Goal: Information Seeking & Learning: Check status

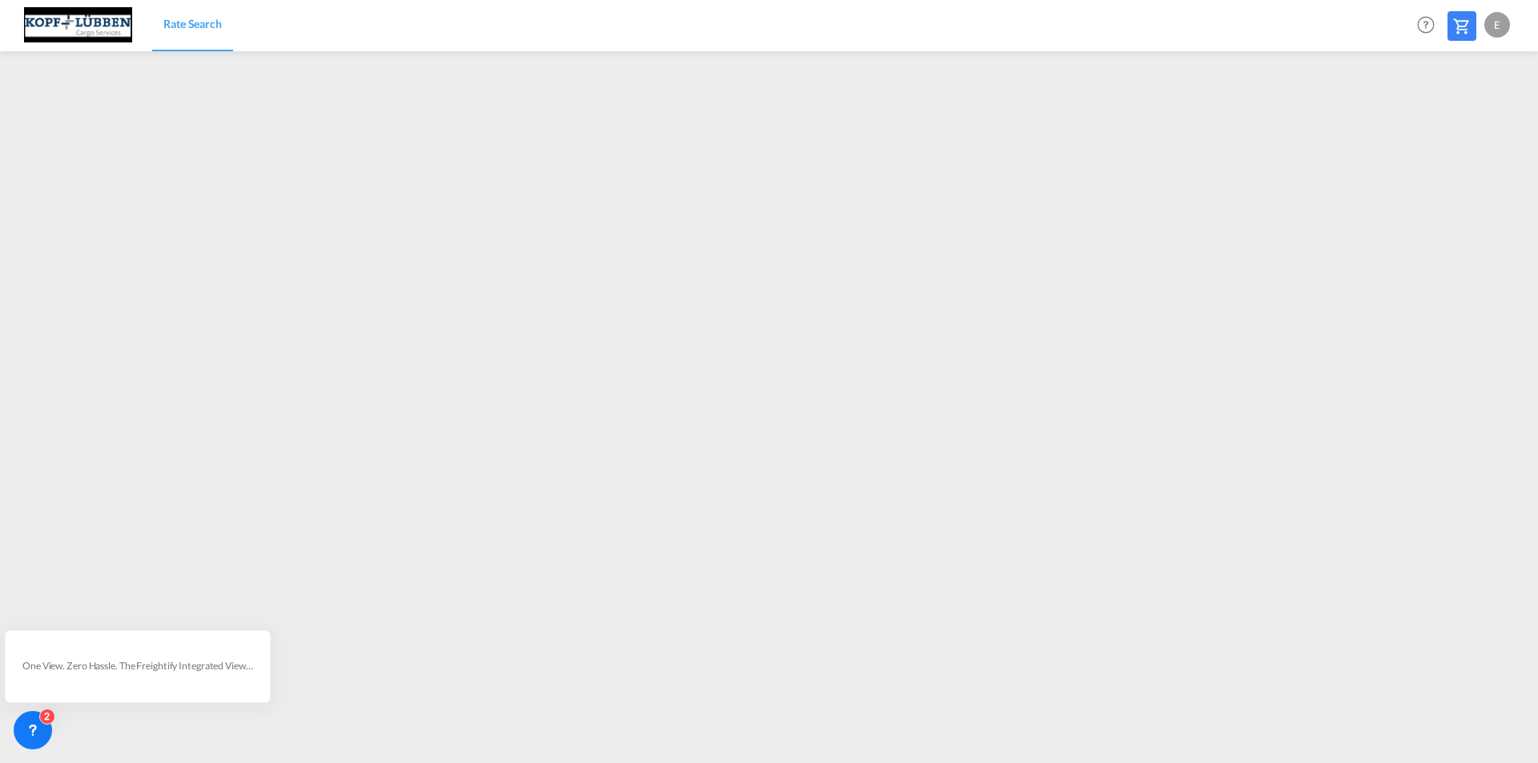
click at [206, 24] on span "Rate Search" at bounding box center [192, 24] width 58 height 14
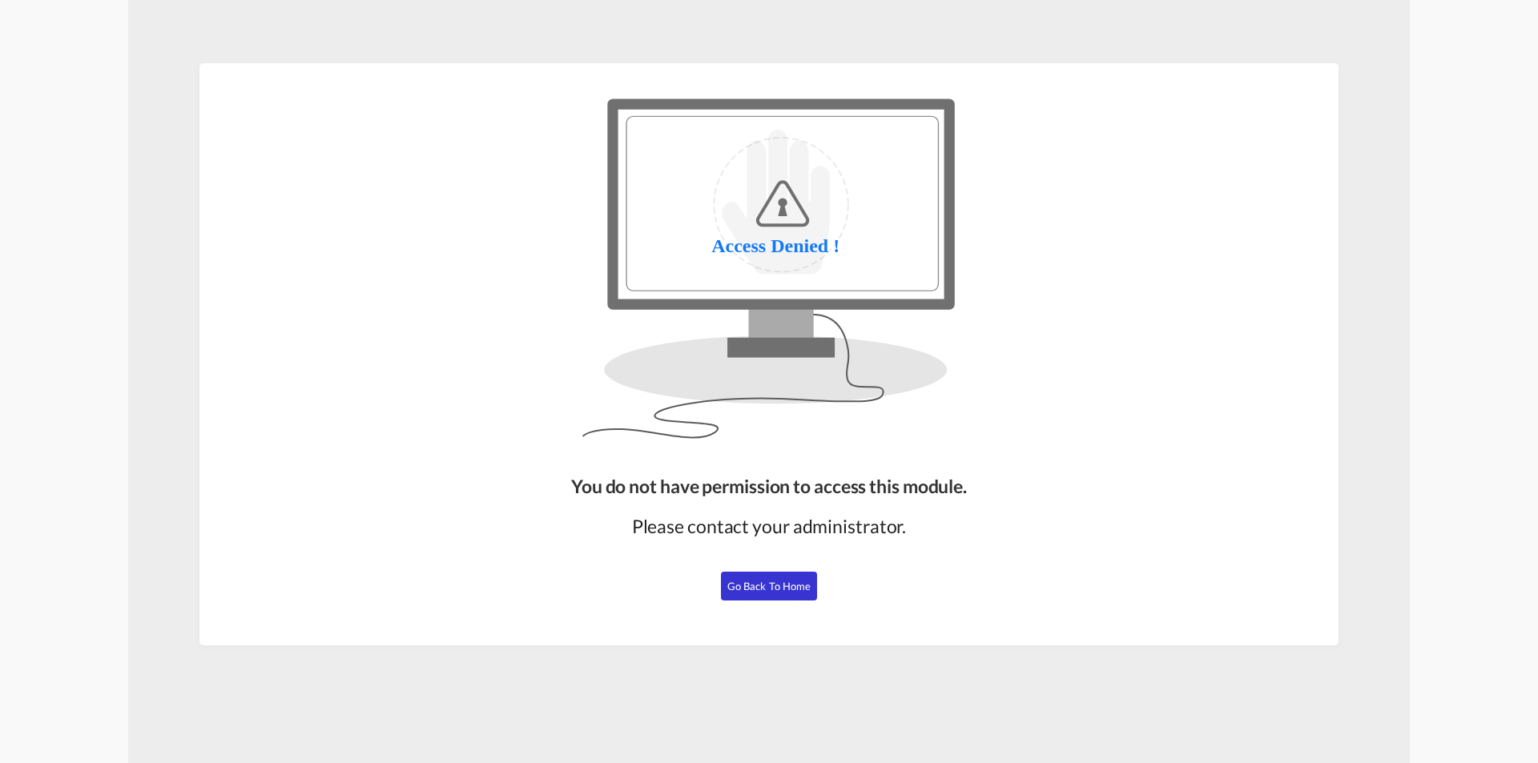
click at [768, 583] on span "Go Back to Home" at bounding box center [769, 586] width 84 height 13
